Goal: Task Accomplishment & Management: Complete application form

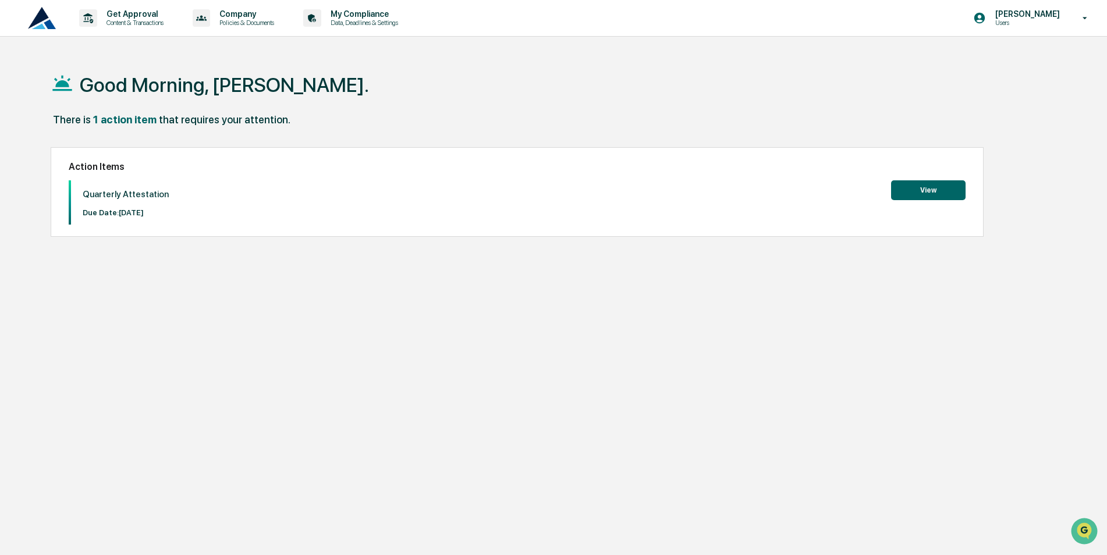
click at [926, 189] on button "View" at bounding box center [928, 190] width 75 height 20
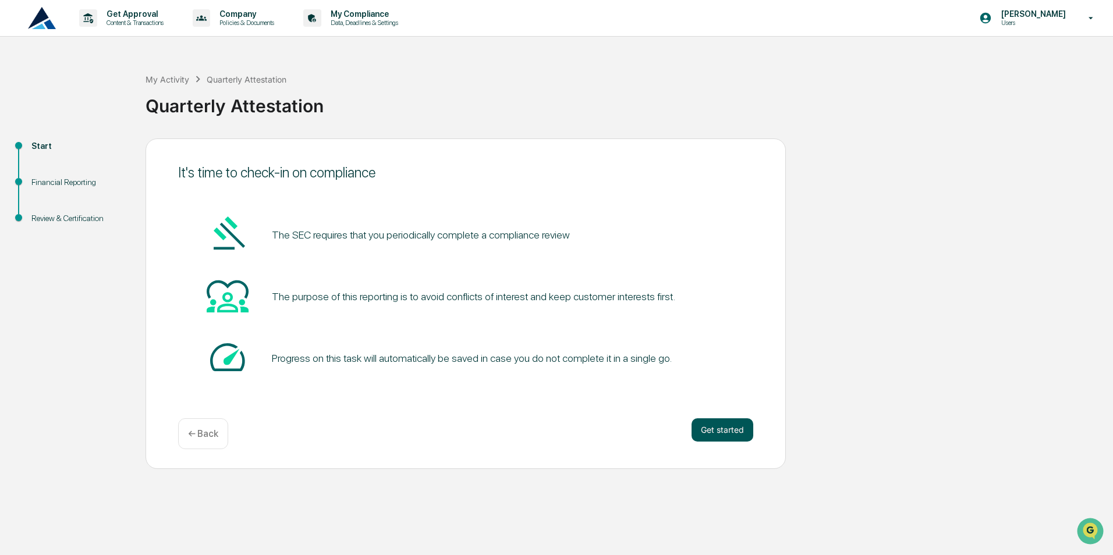
click at [717, 428] on button "Get started" at bounding box center [723, 430] width 62 height 23
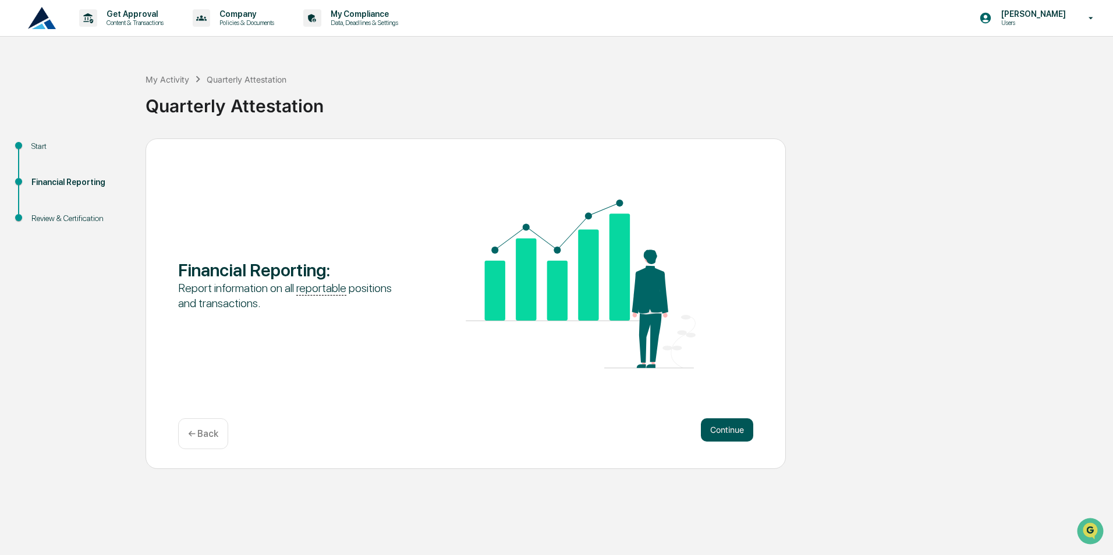
click at [727, 421] on button "Continue" at bounding box center [727, 430] width 52 height 23
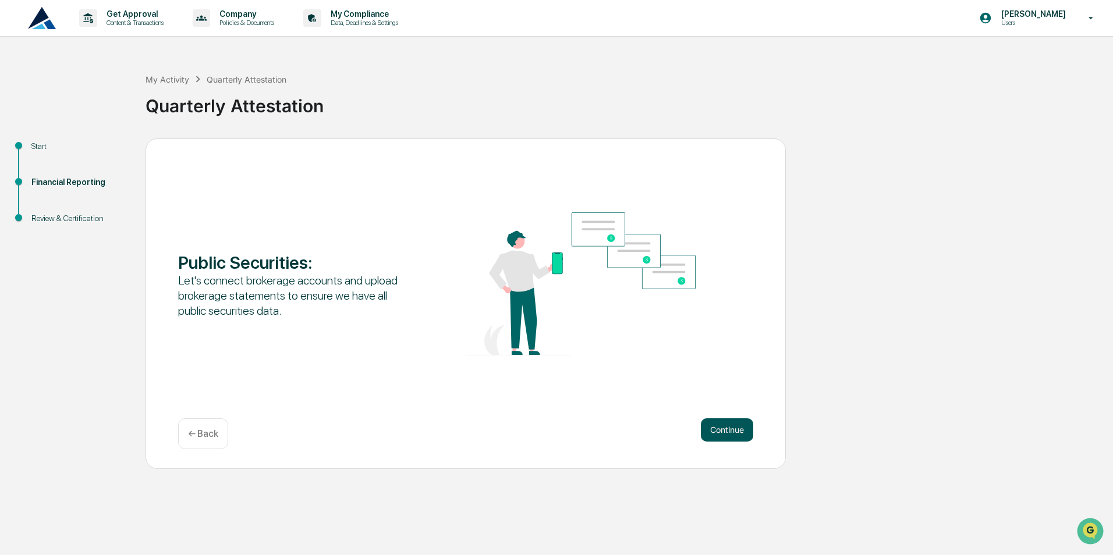
click at [718, 430] on button "Continue" at bounding box center [727, 430] width 52 height 23
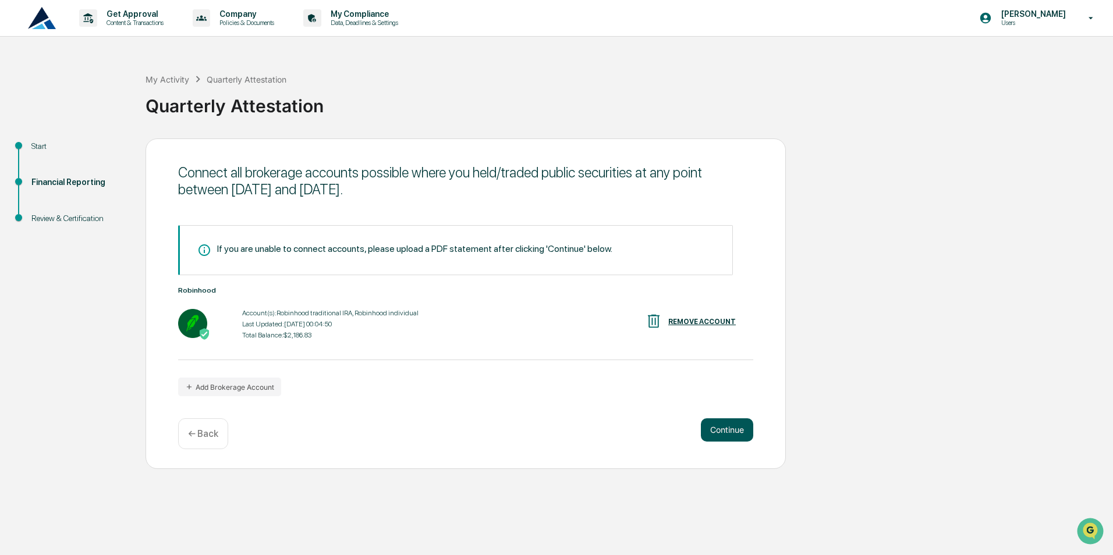
click at [734, 431] on button "Continue" at bounding box center [727, 430] width 52 height 23
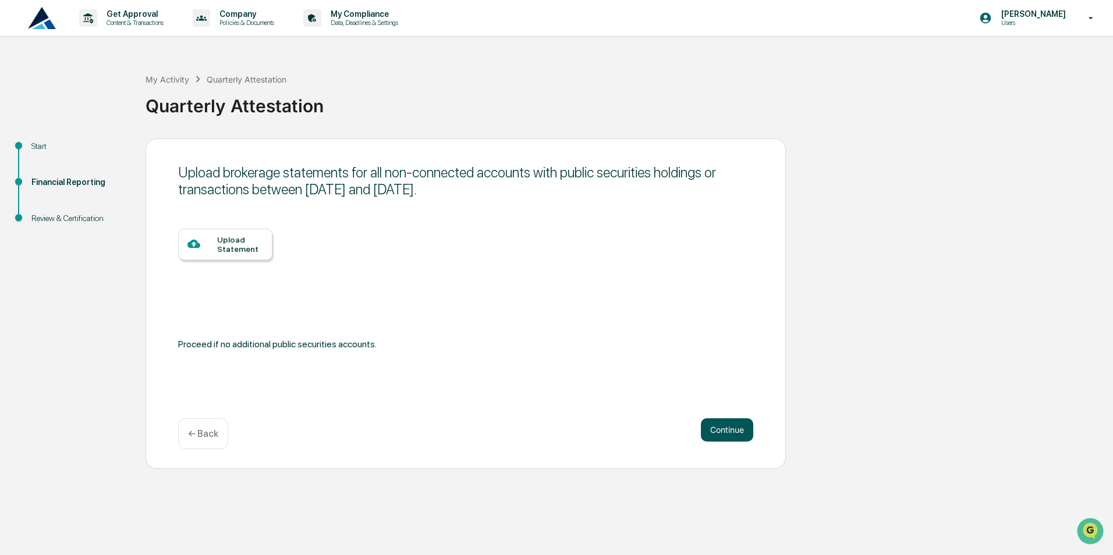
click at [724, 421] on button "Continue" at bounding box center [727, 430] width 52 height 23
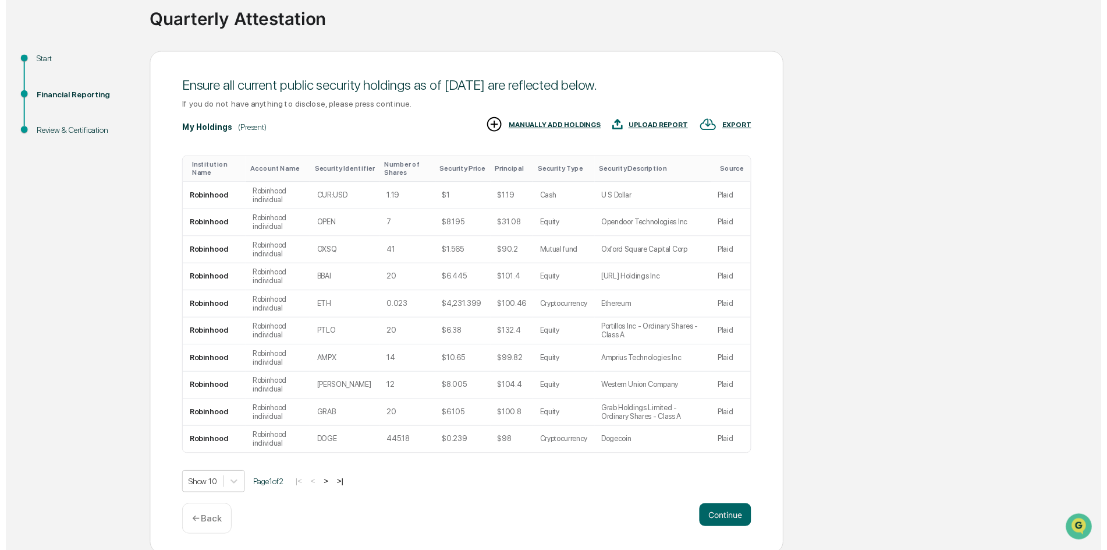
scroll to position [90, 0]
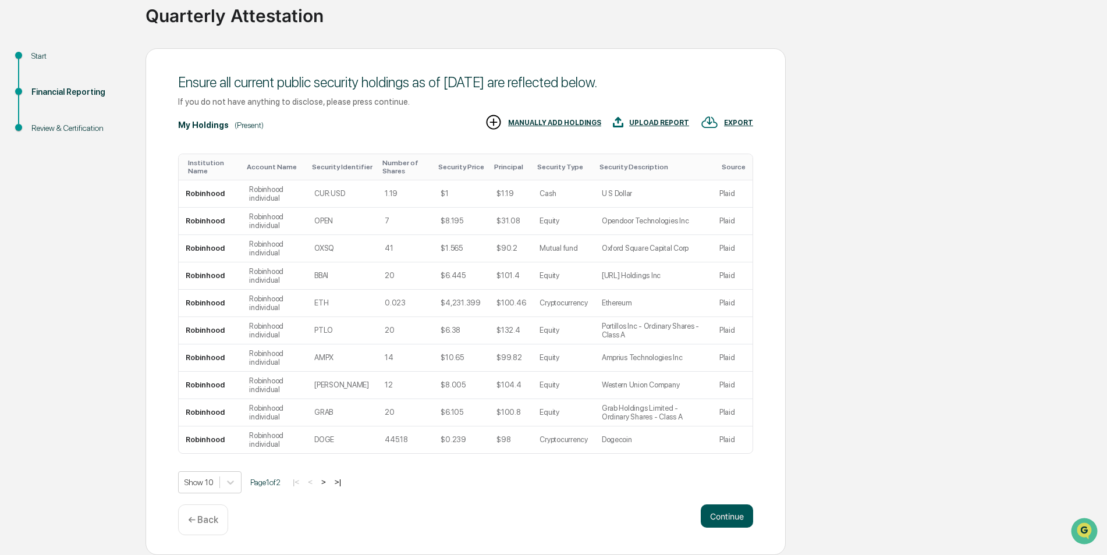
click at [727, 510] on button "Continue" at bounding box center [727, 516] width 52 height 23
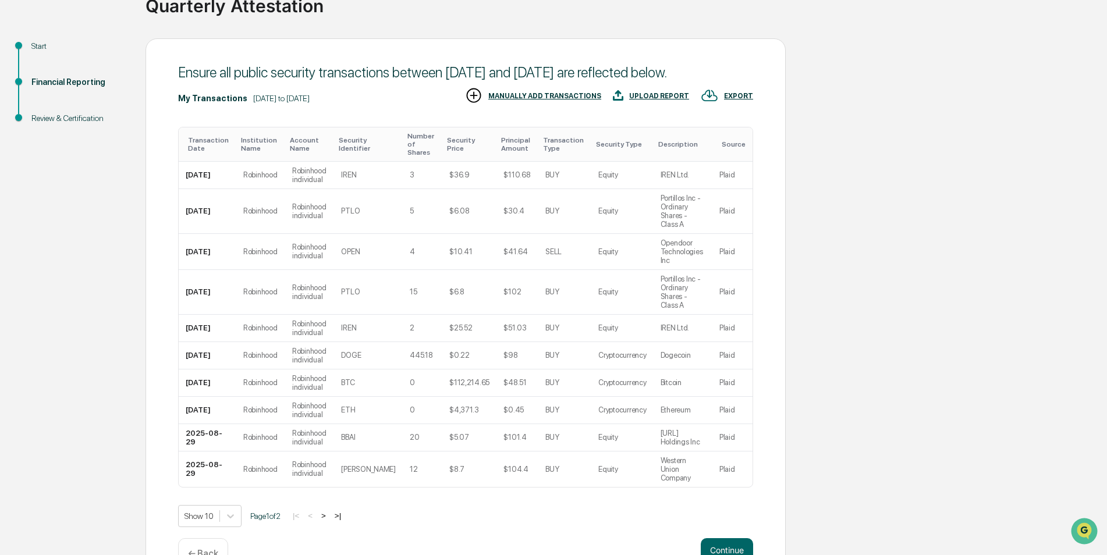
scroll to position [108, 0]
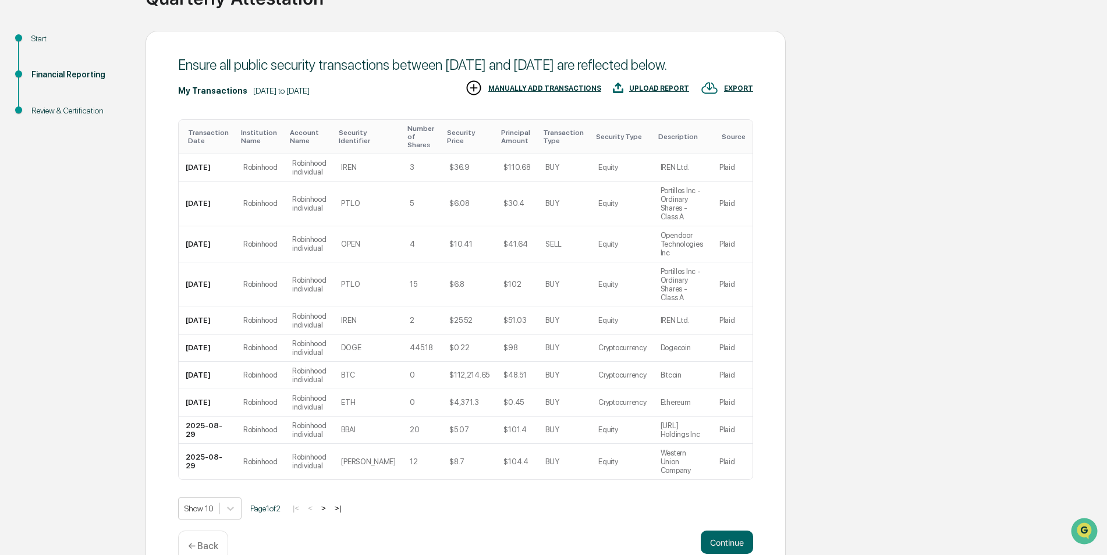
click at [329, 504] on button ">" at bounding box center [324, 509] width 12 height 10
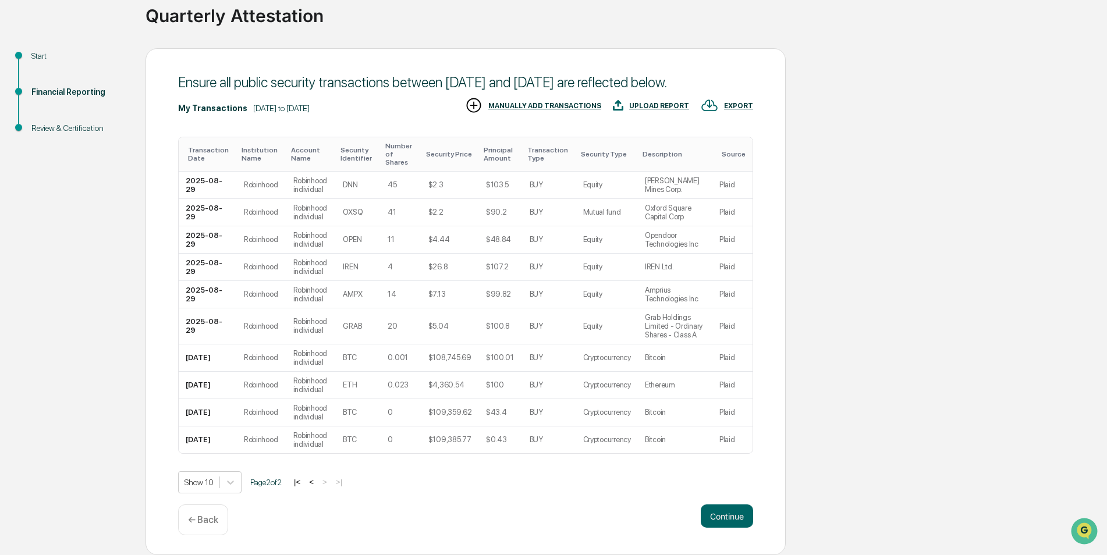
click at [317, 484] on button "<" at bounding box center [312, 482] width 12 height 10
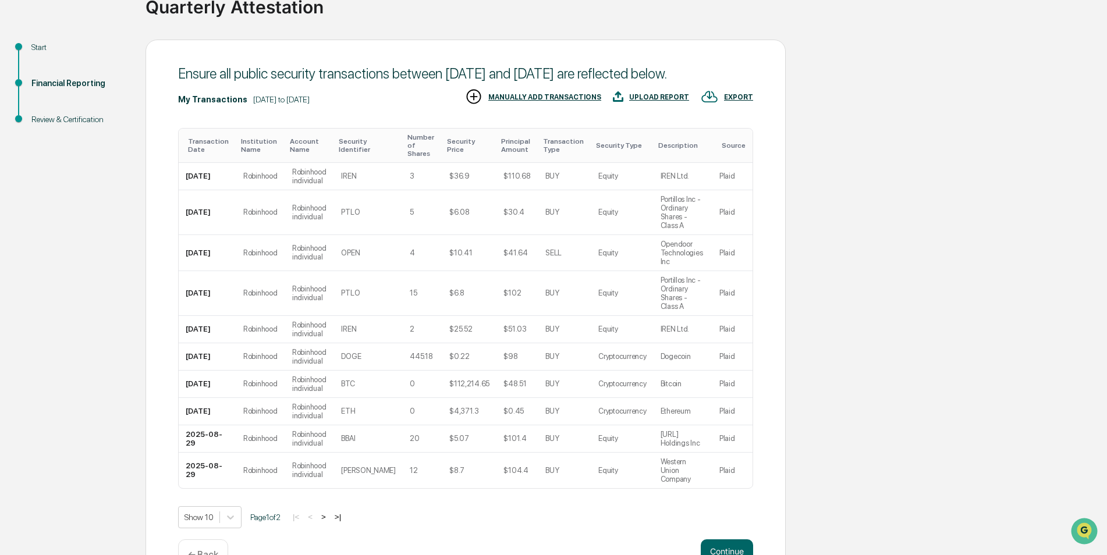
click at [329, 512] on button ">" at bounding box center [324, 517] width 12 height 10
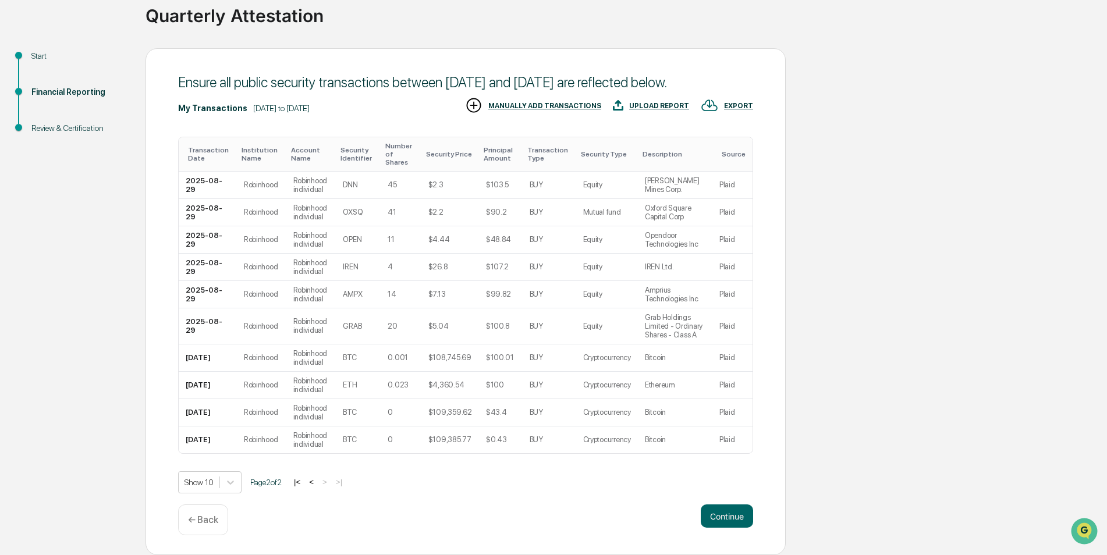
click at [317, 485] on button "<" at bounding box center [312, 482] width 12 height 10
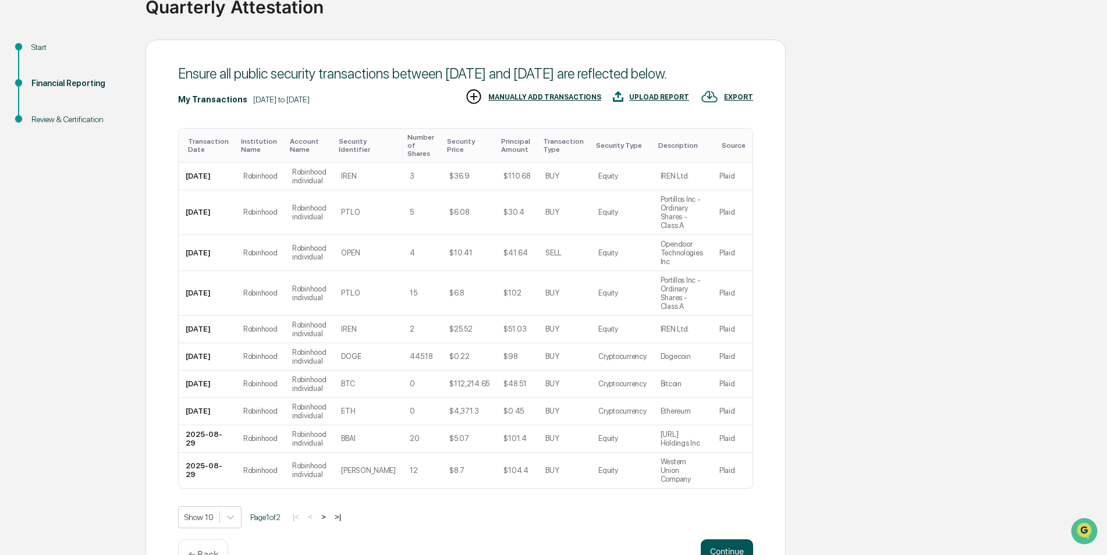
click at [711, 540] on button "Continue" at bounding box center [727, 551] width 52 height 23
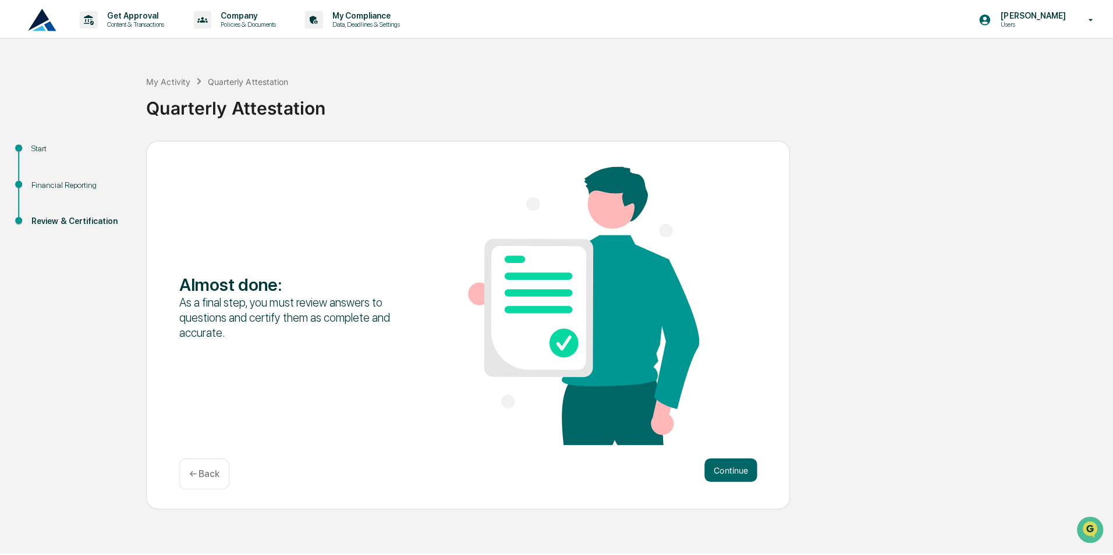
scroll to position [0, 0]
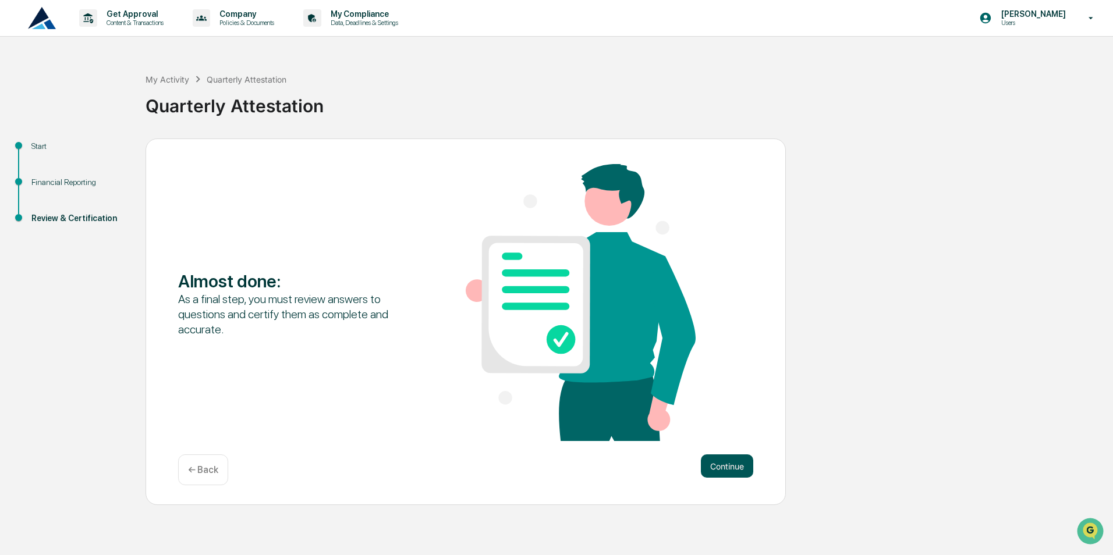
click at [724, 460] on button "Continue" at bounding box center [727, 466] width 52 height 23
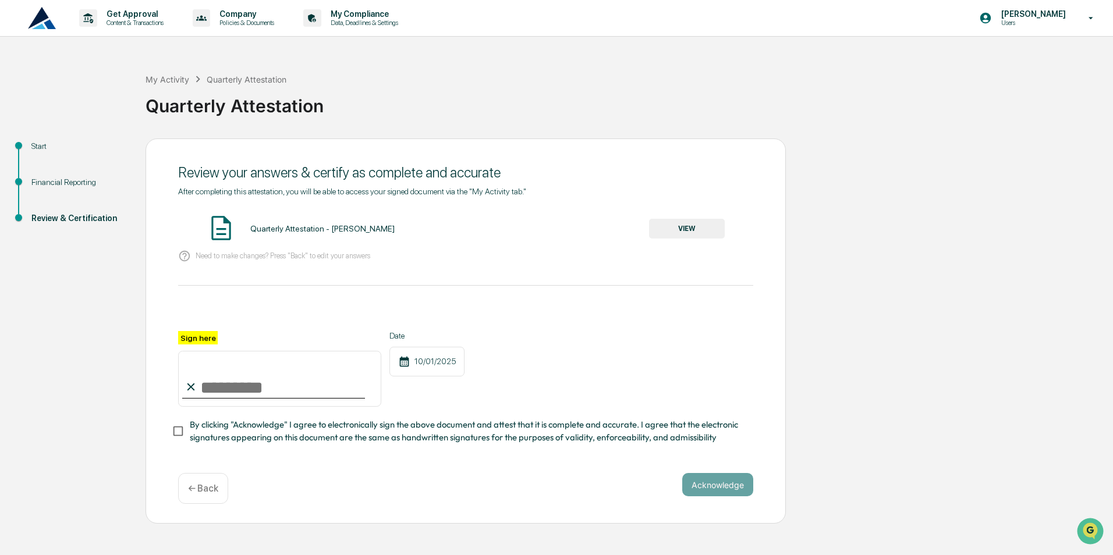
click at [688, 236] on button "VIEW" at bounding box center [687, 229] width 76 height 20
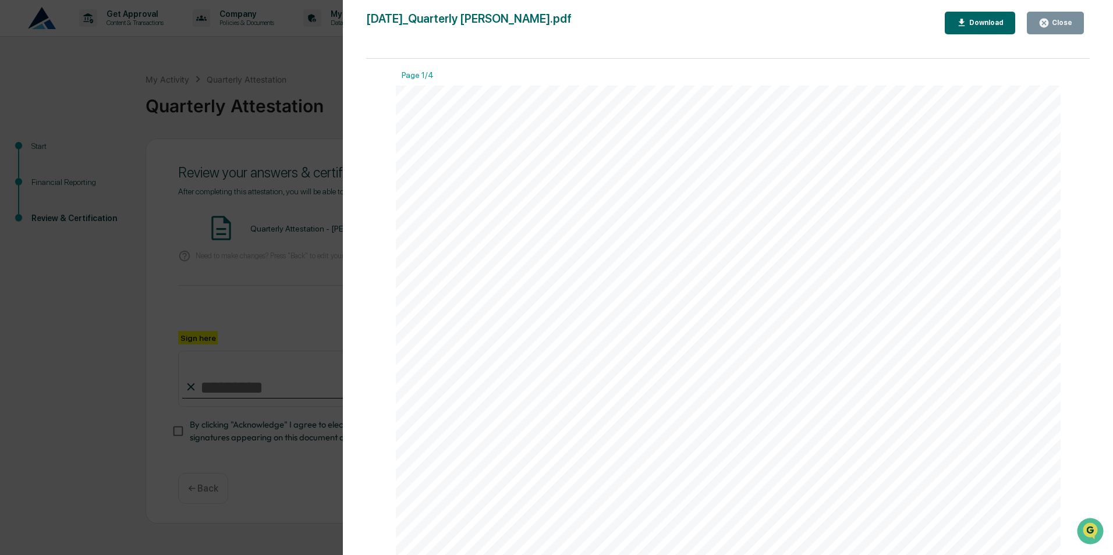
click at [1065, 25] on div "Close" at bounding box center [1061, 23] width 23 height 8
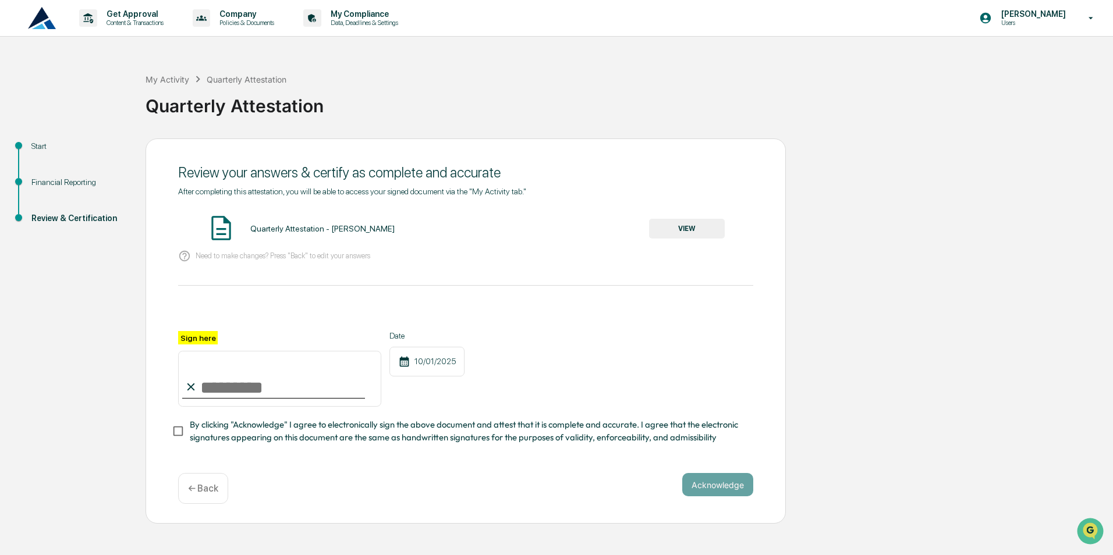
click at [238, 384] on input "Sign here" at bounding box center [279, 379] width 203 height 56
type input "**********"
click at [725, 489] on button "Acknowledge" at bounding box center [717, 484] width 71 height 23
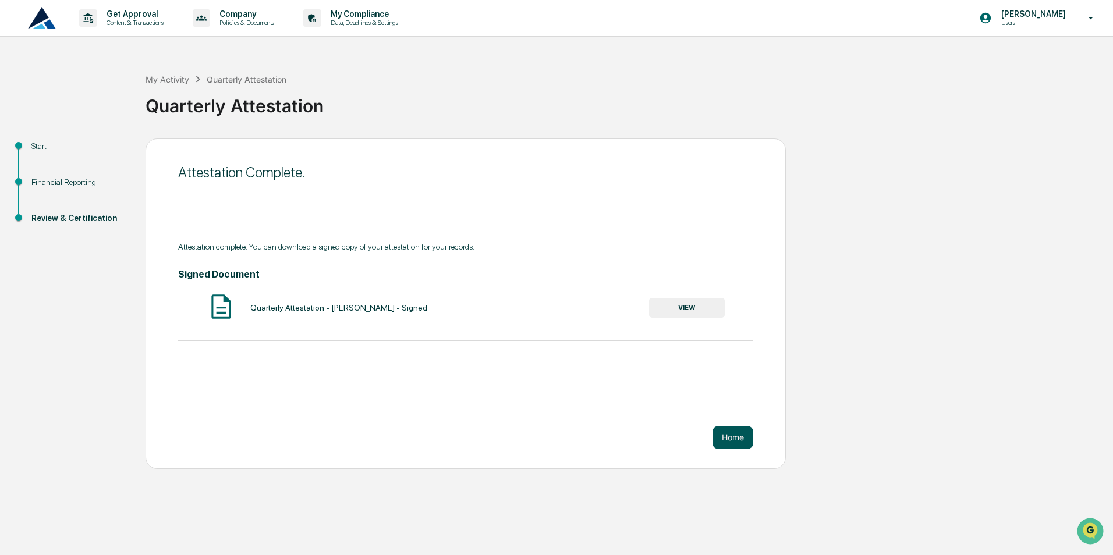
click at [730, 433] on button "Home" at bounding box center [733, 437] width 41 height 23
